Goal: Task Accomplishment & Management: Complete application form

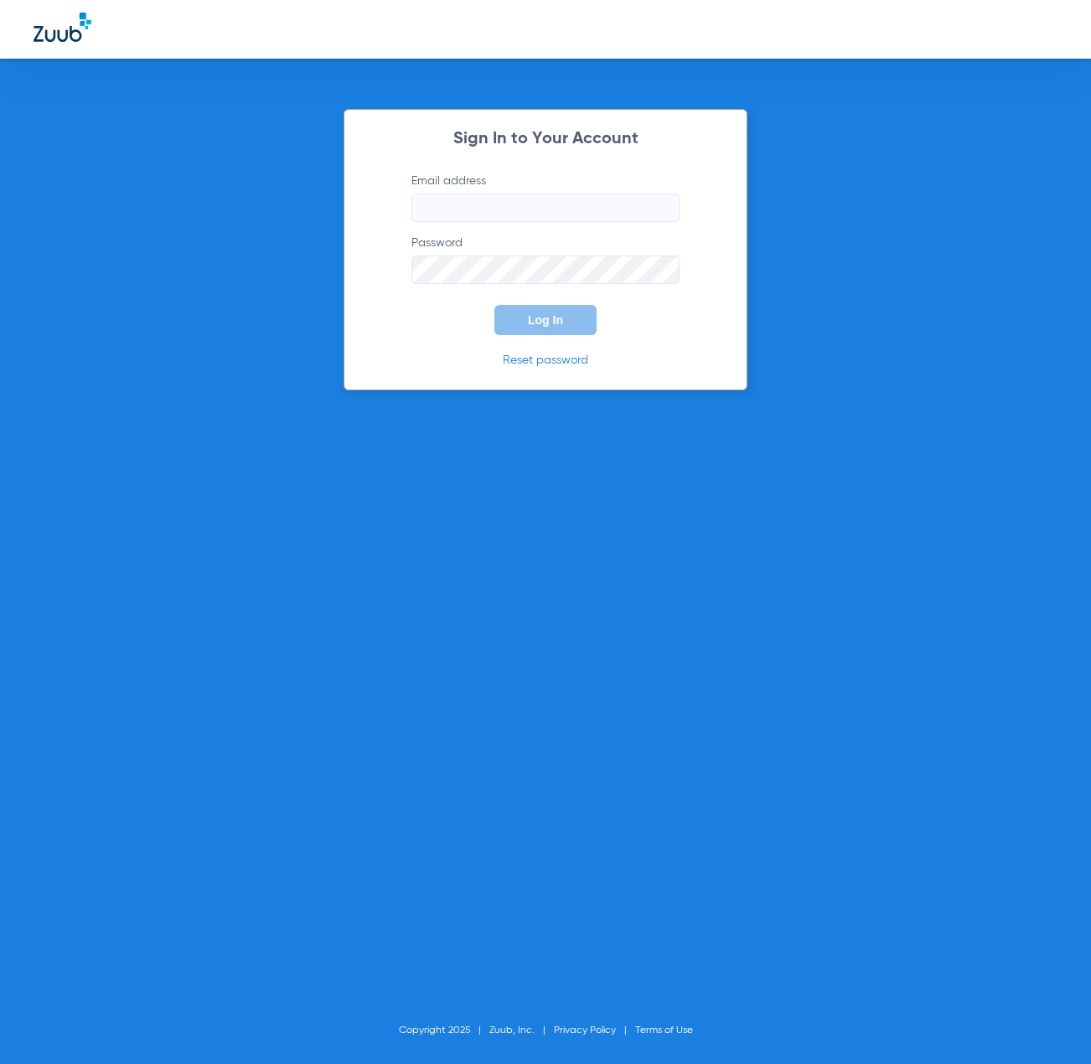
type input "[EMAIL_ADDRESS][DOMAIN_NAME]"
click at [539, 334] on button "Log In" at bounding box center [545, 320] width 102 height 30
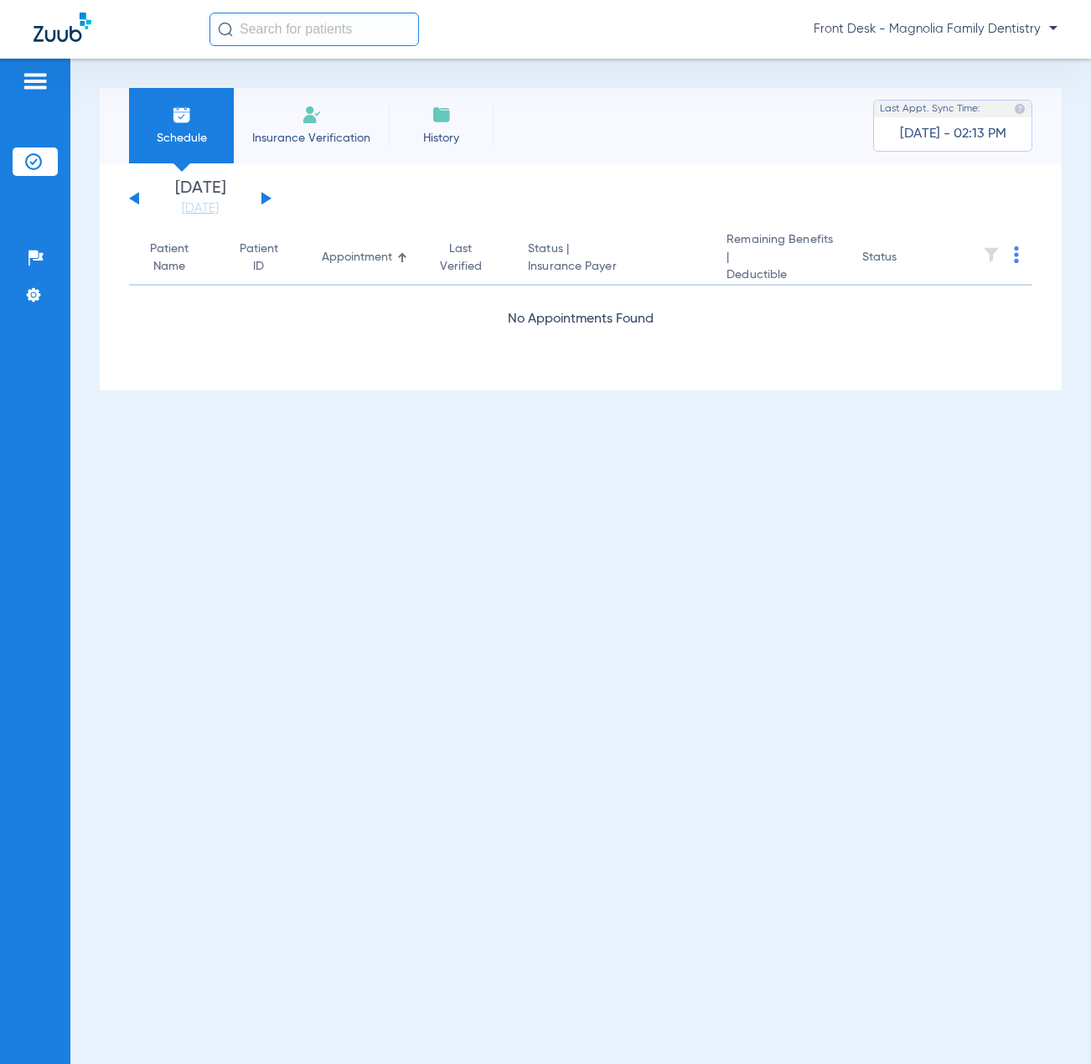
drag, startPoint x: 295, startPoint y: 124, endPoint x: 321, endPoint y: 154, distance: 39.8
click at [297, 121] on li "Insurance Verification" at bounding box center [311, 125] width 155 height 75
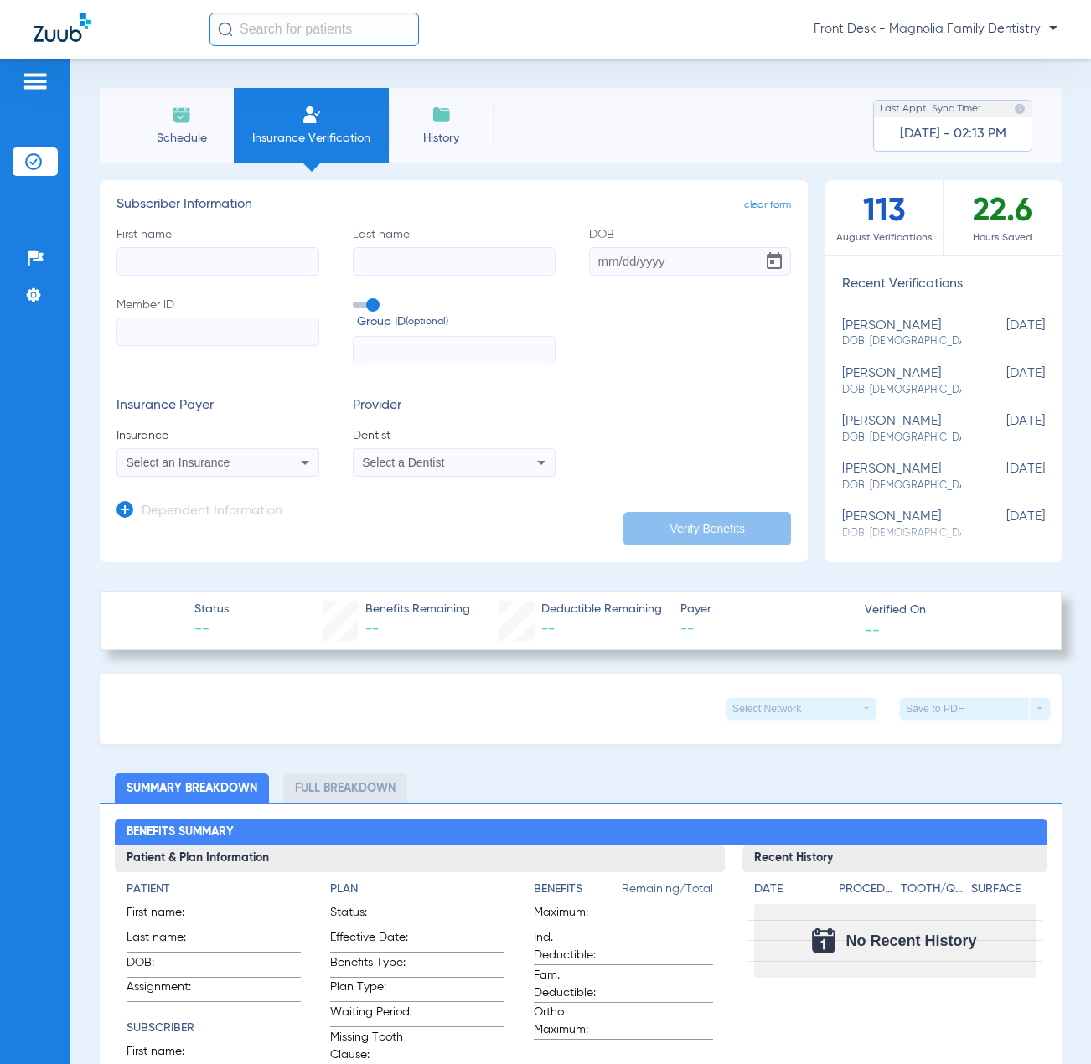
click at [228, 252] on input "First name" at bounding box center [217, 261] width 203 height 28
type input "shelby"
type input "longoria"
click at [137, 341] on input "Member ID" at bounding box center [217, 331] width 203 height 28
type input "110075071"
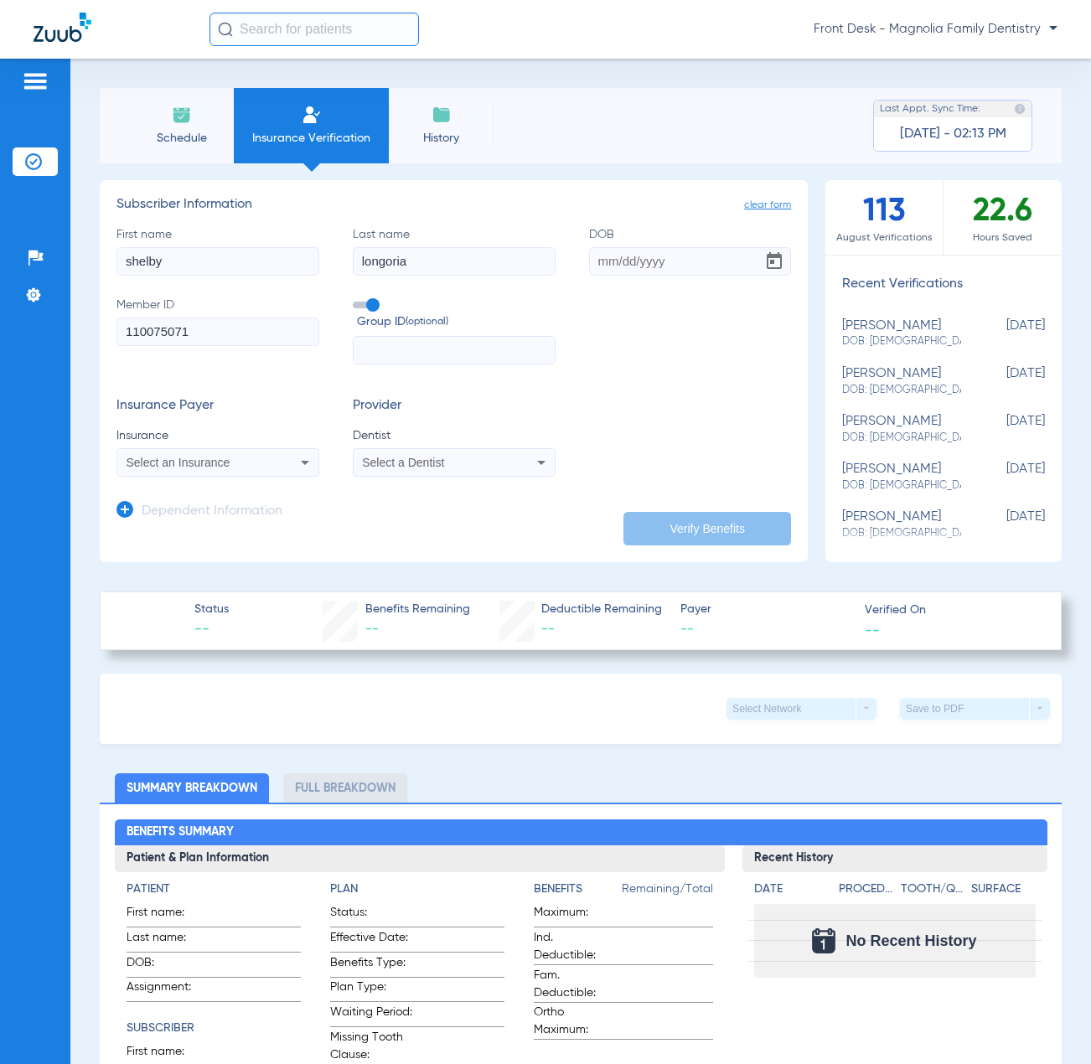
click at [368, 355] on input "text" at bounding box center [454, 350] width 203 height 28
type input "792304"
click at [249, 460] on div "Select an Insurance" at bounding box center [199, 463] width 147 height 12
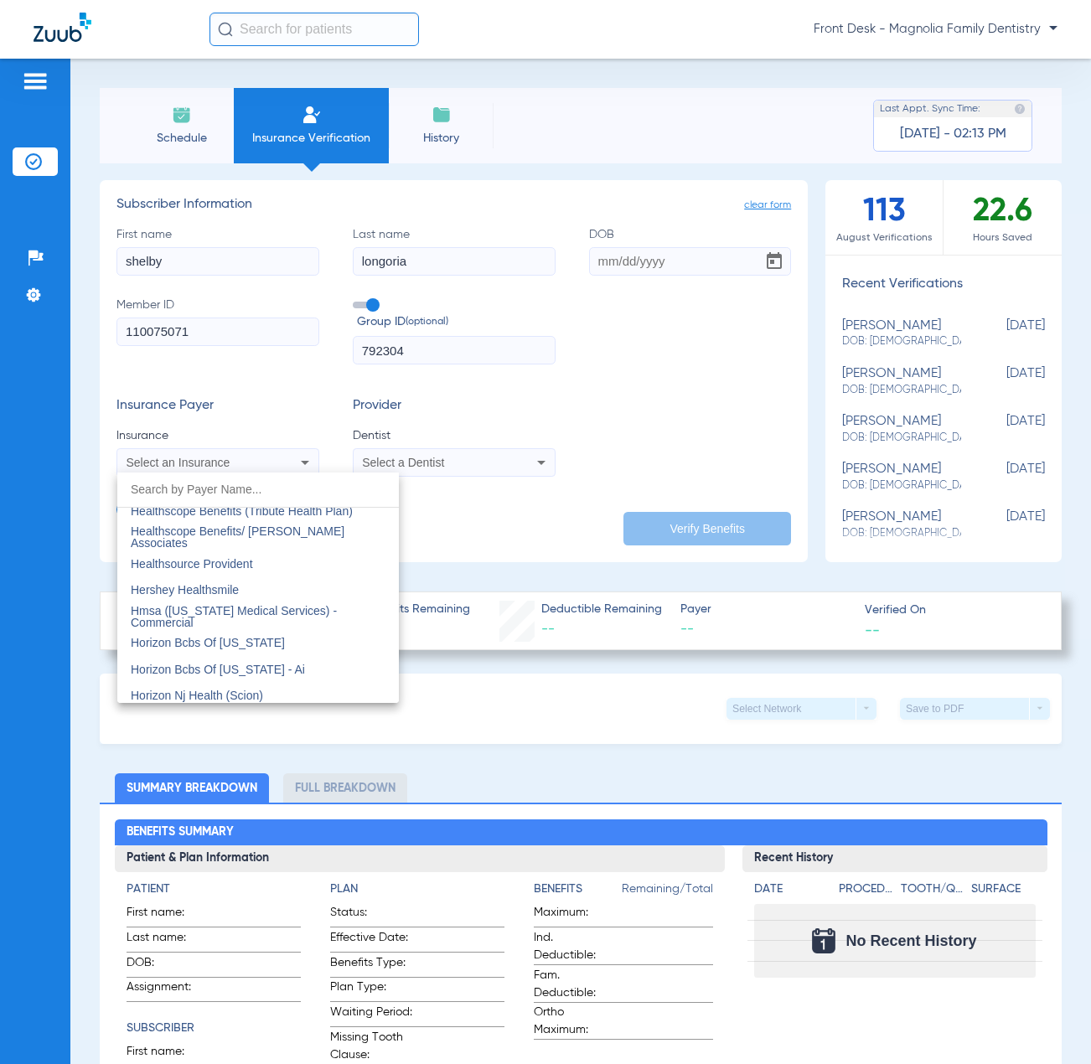
scroll to position [6031, 0]
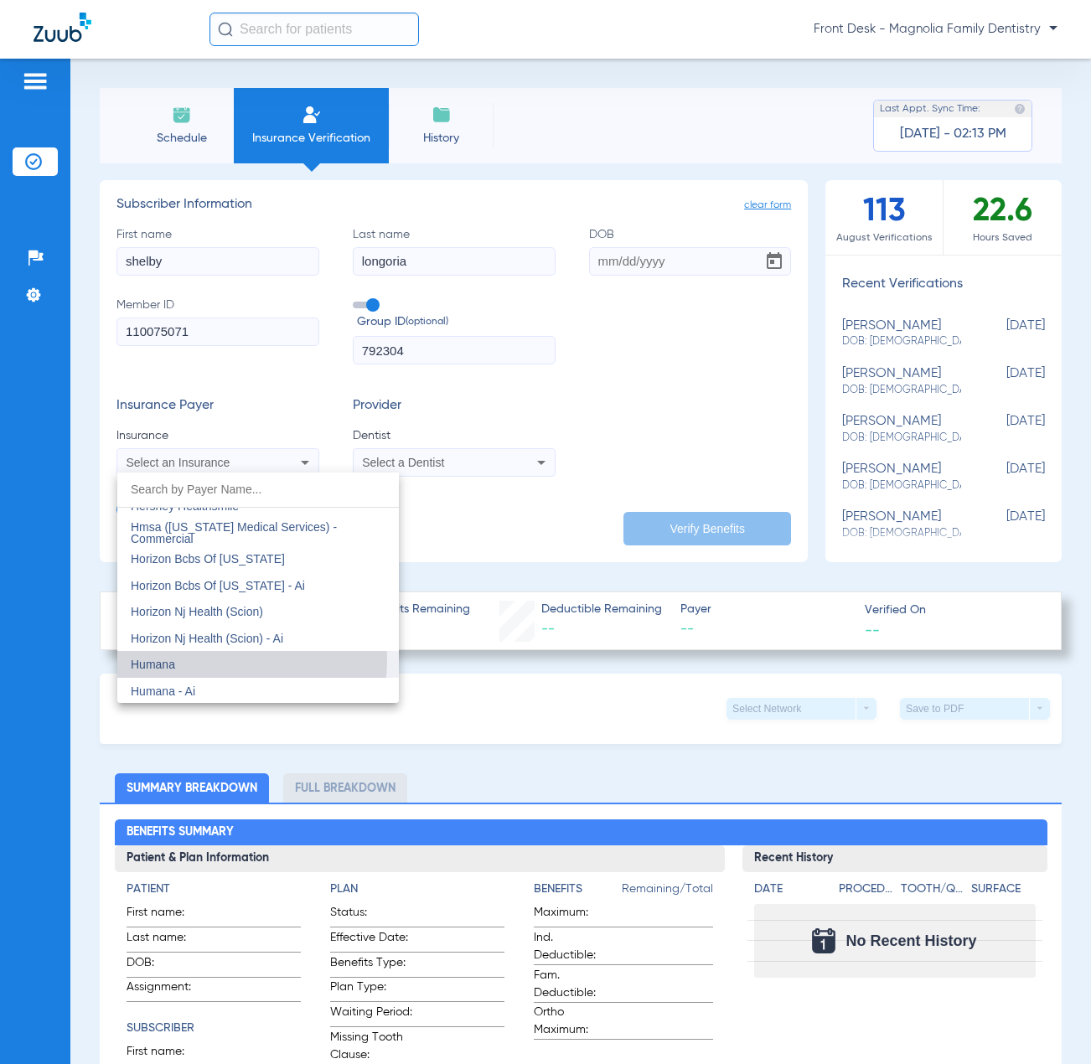
click at [204, 659] on mat-option "Humana" at bounding box center [257, 664] width 281 height 27
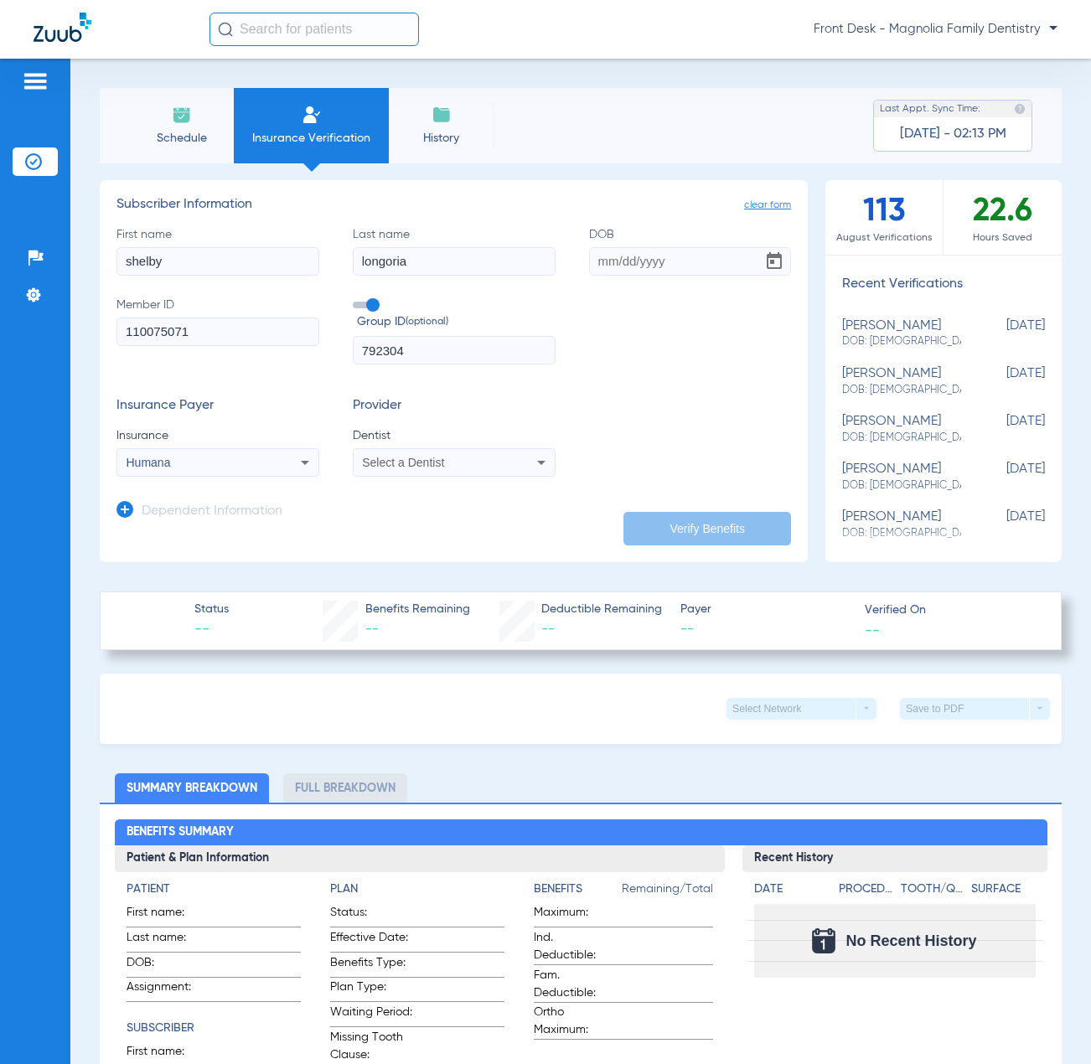
click at [380, 456] on div "Select a Dentist" at bounding box center [453, 462] width 201 height 20
click at [375, 524] on span "[PERSON_NAME]" at bounding box center [413, 520] width 98 height 13
click at [590, 257] on input "DOB" at bounding box center [690, 261] width 203 height 28
type input "[DATE]"
click at [658, 525] on button "Verify Benefits" at bounding box center [707, 529] width 168 height 34
